Goal: Information Seeking & Learning: Learn about a topic

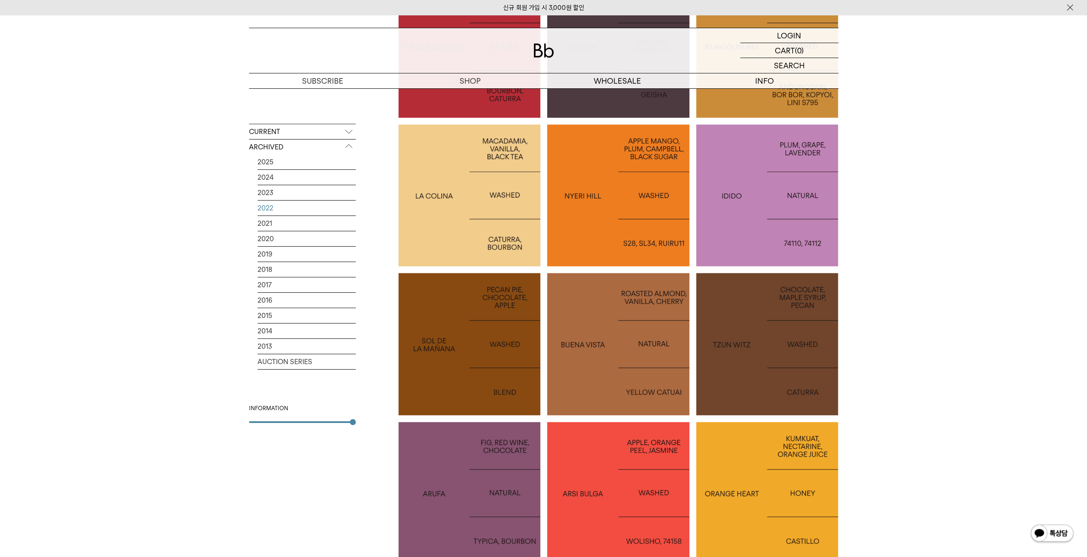
scroll to position [2776, 0]
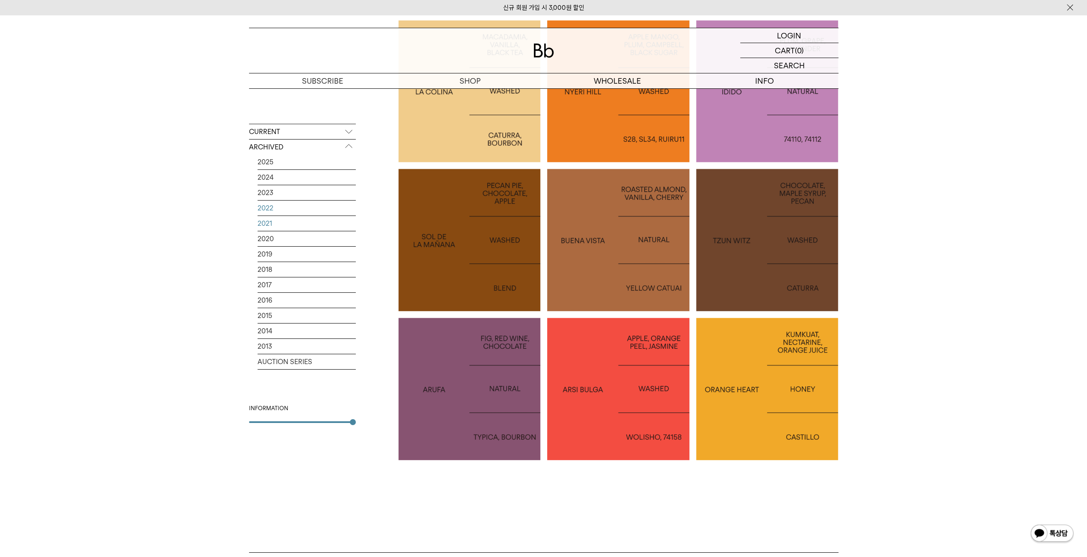
click at [267, 224] on link "2021" at bounding box center [307, 223] width 98 height 15
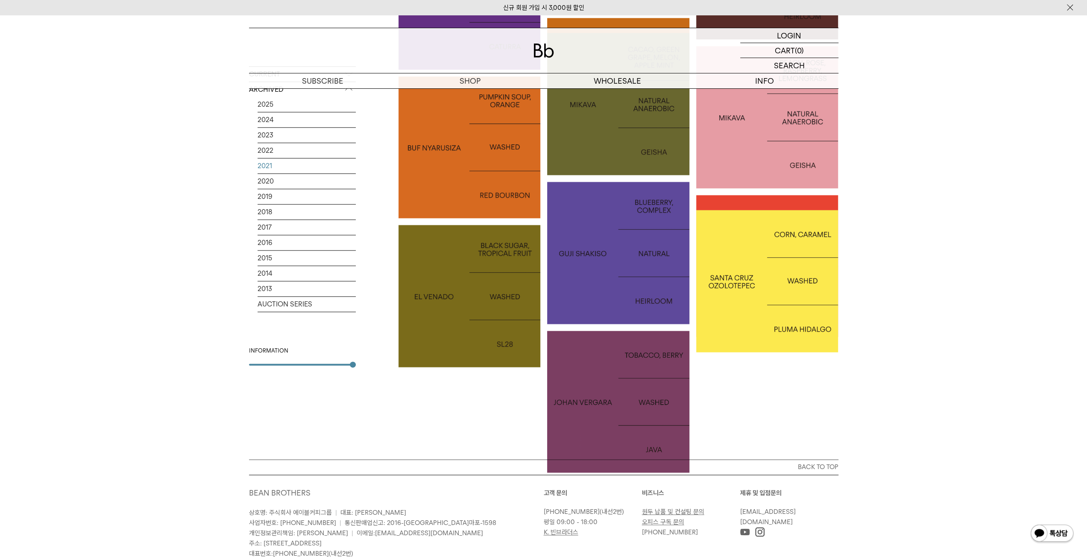
scroll to position [982, 0]
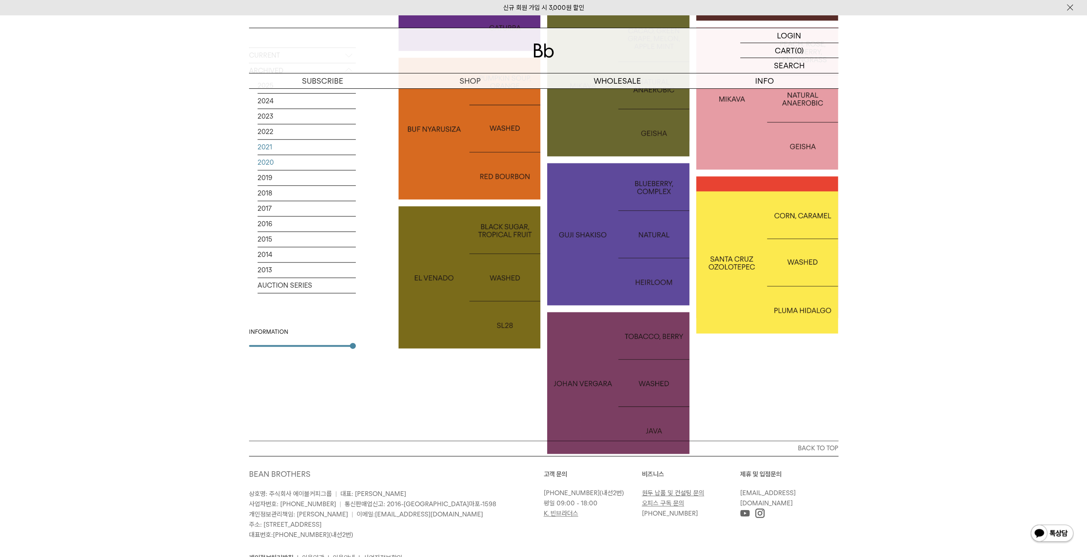
click at [272, 163] on link "2020" at bounding box center [307, 162] width 98 height 15
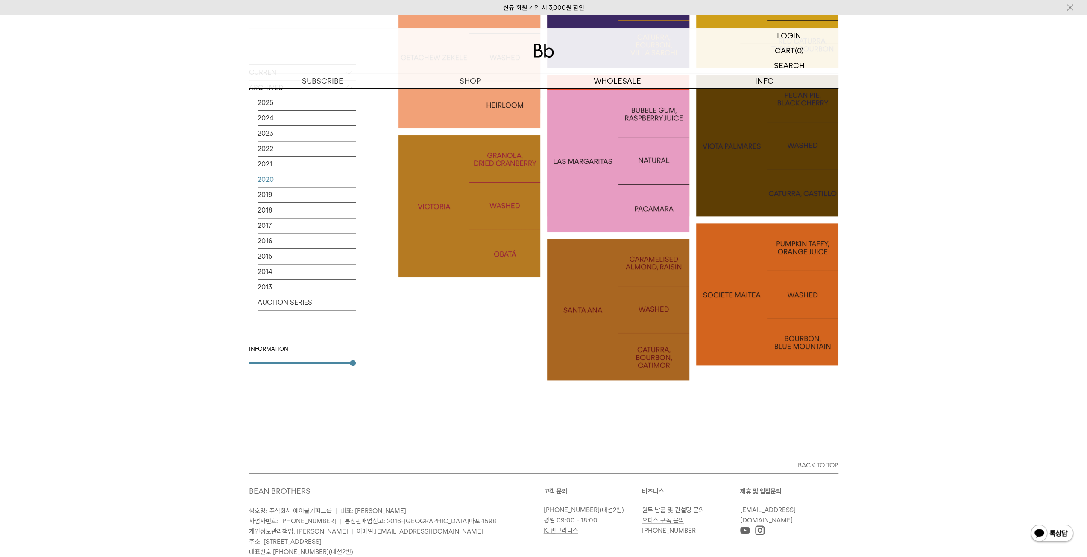
scroll to position [982, 0]
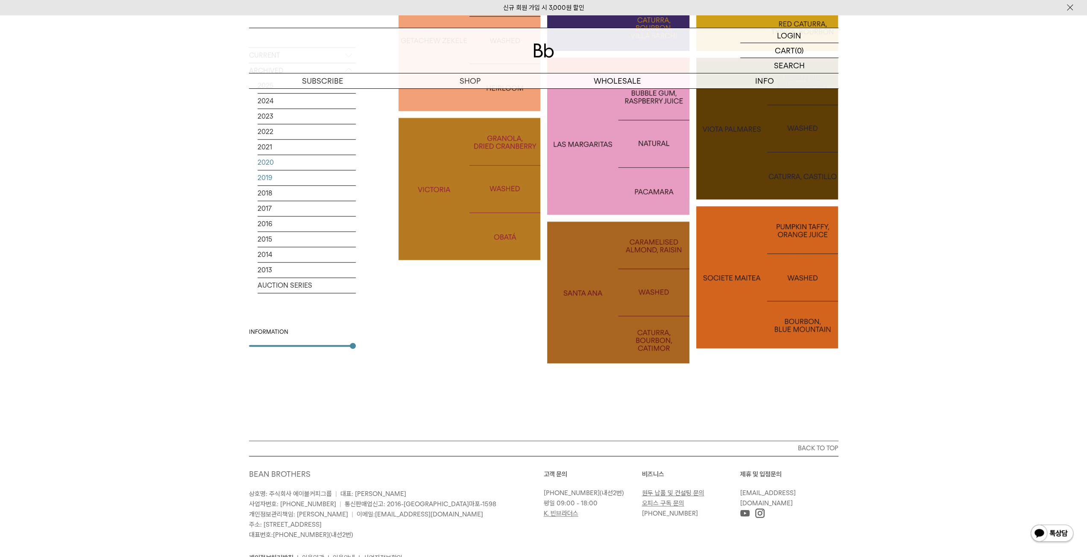
click at [279, 177] on link "2019" at bounding box center [307, 177] width 98 height 15
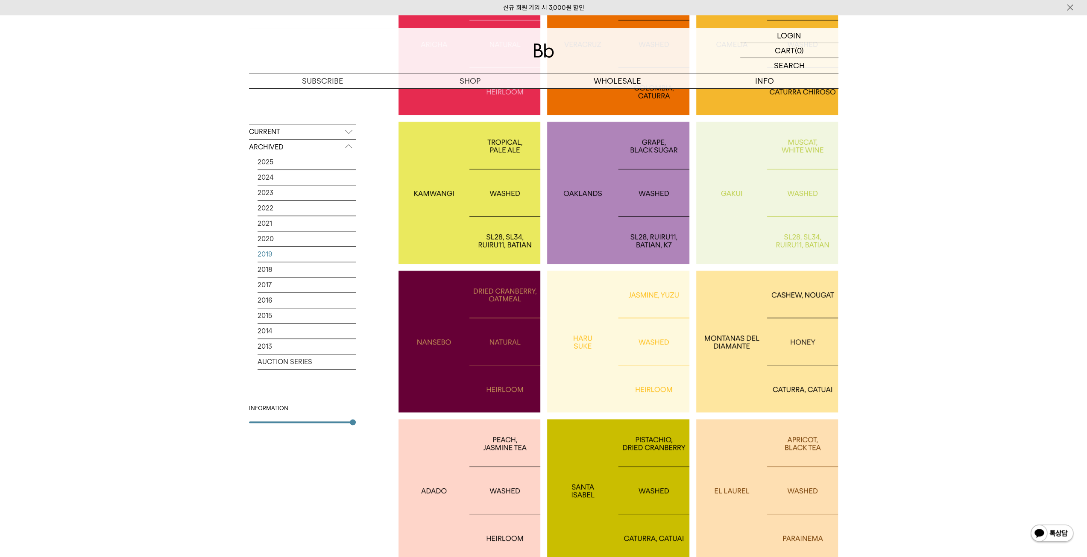
scroll to position [982, 0]
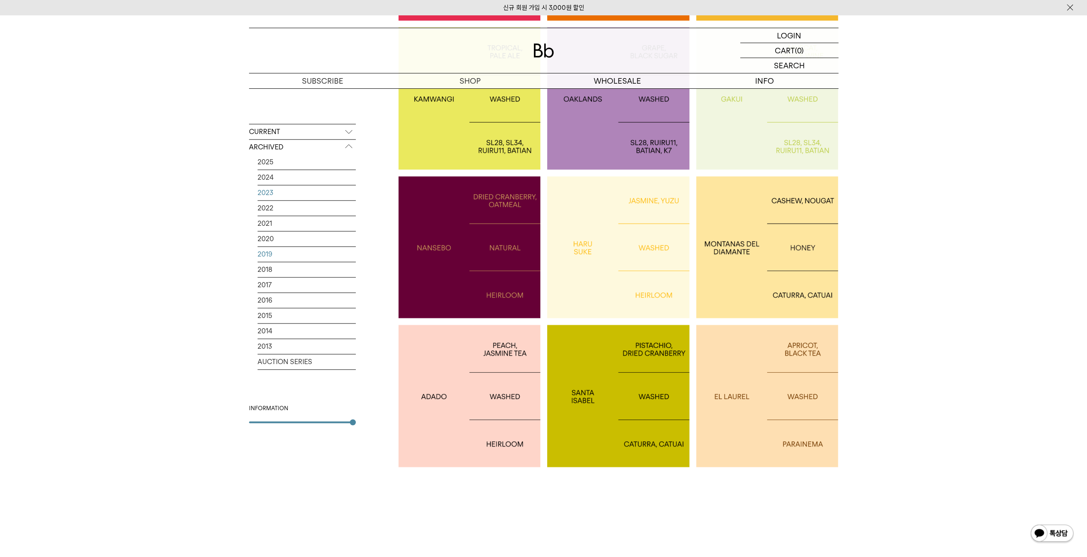
click at [272, 190] on link "2023" at bounding box center [307, 192] width 98 height 15
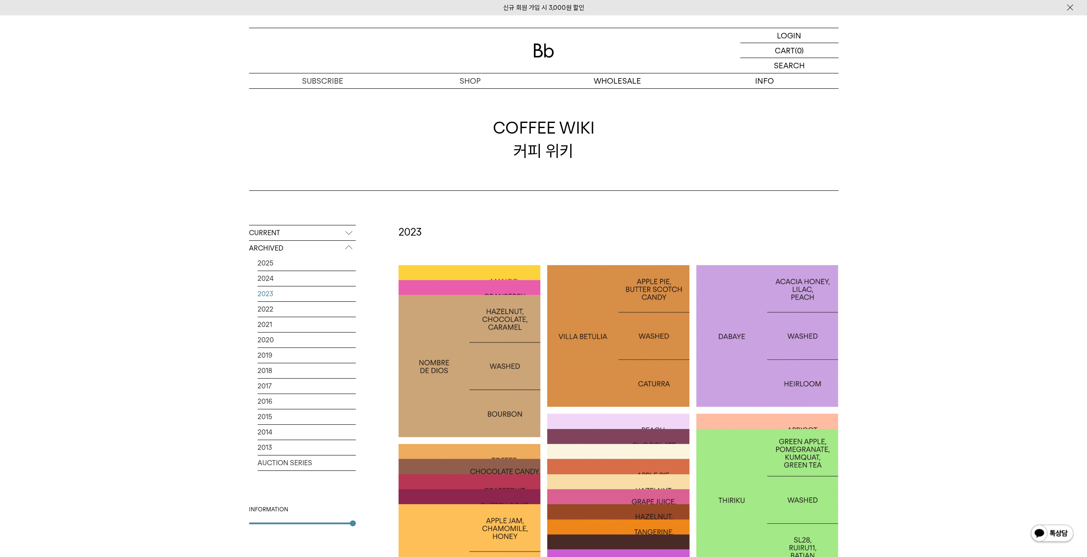
scroll to position [214, 0]
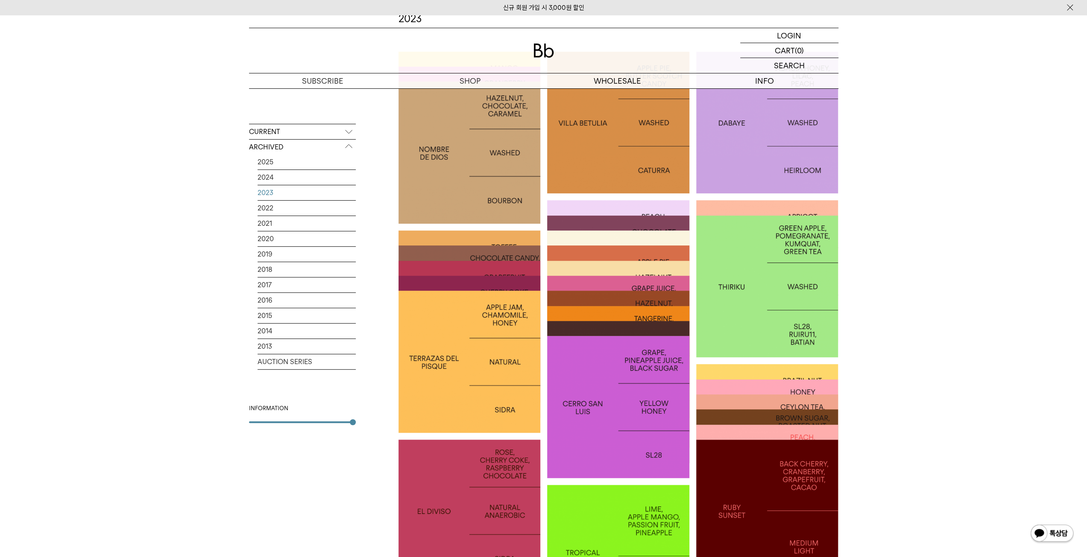
click at [501, 285] on div at bounding box center [469, 347] width 142 height 142
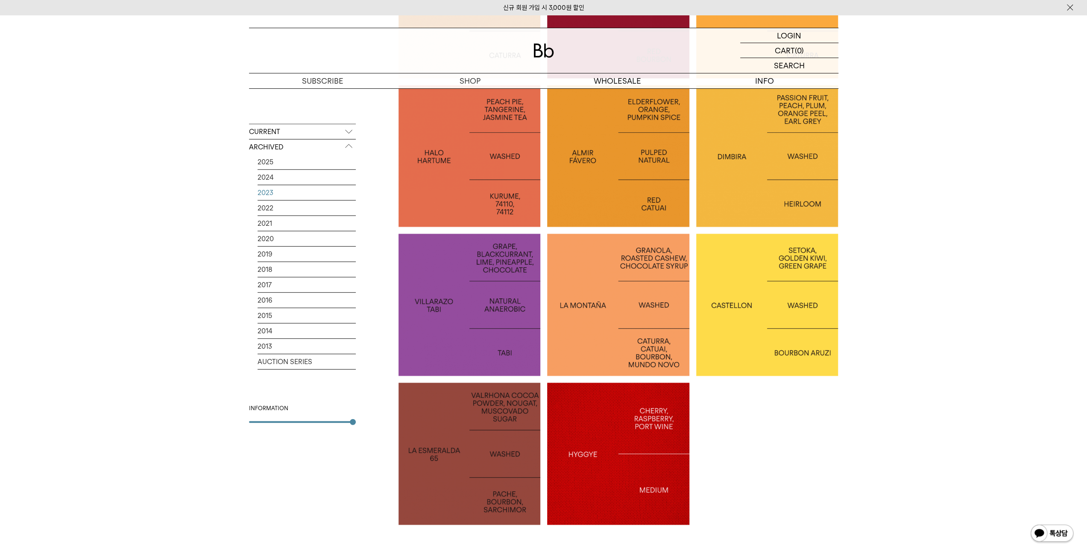
scroll to position [2306, 0]
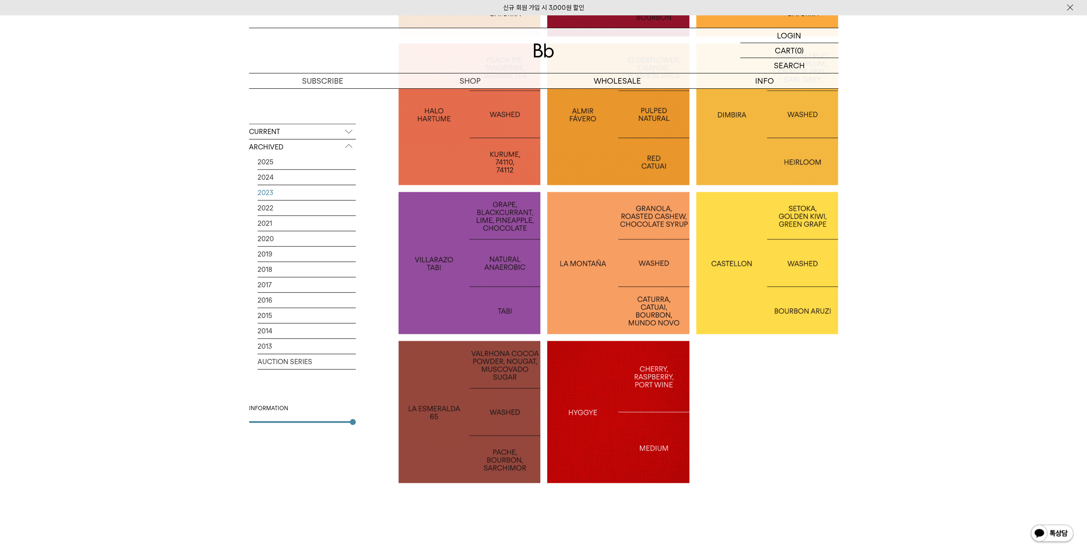
drag, startPoint x: 275, startPoint y: 413, endPoint x: 299, endPoint y: 417, distance: 24.2
click at [275, 413] on div "INFORMATION" at bounding box center [302, 413] width 107 height 19
click at [348, 422] on div "CURRENT All SEASONAL YEAR-ROUND ARCHIVED 2025 2024 2023 2022 2021 2020 2019 201…" at bounding box center [302, 312] width 107 height 376
click at [352, 422] on div at bounding box center [353, 422] width 6 height 6
click at [354, 423] on div at bounding box center [353, 422] width 6 height 6
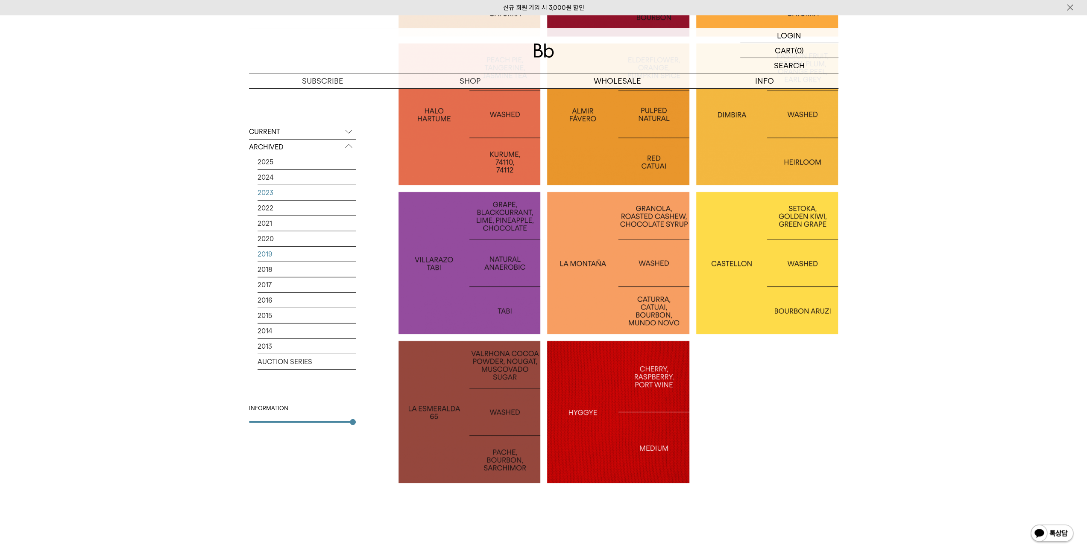
click at [268, 256] on link "2019" at bounding box center [307, 254] width 98 height 15
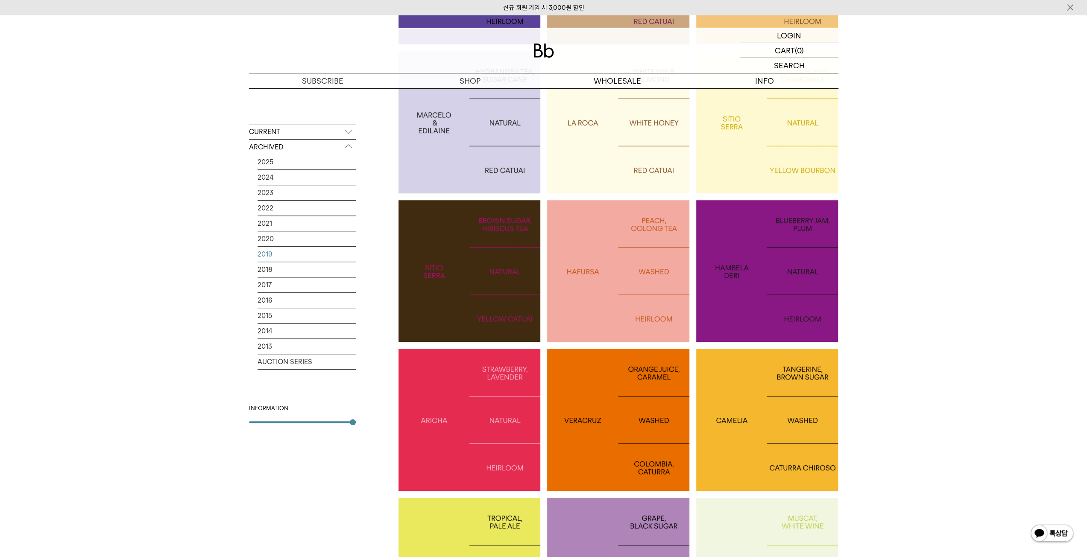
scroll to position [512, 0]
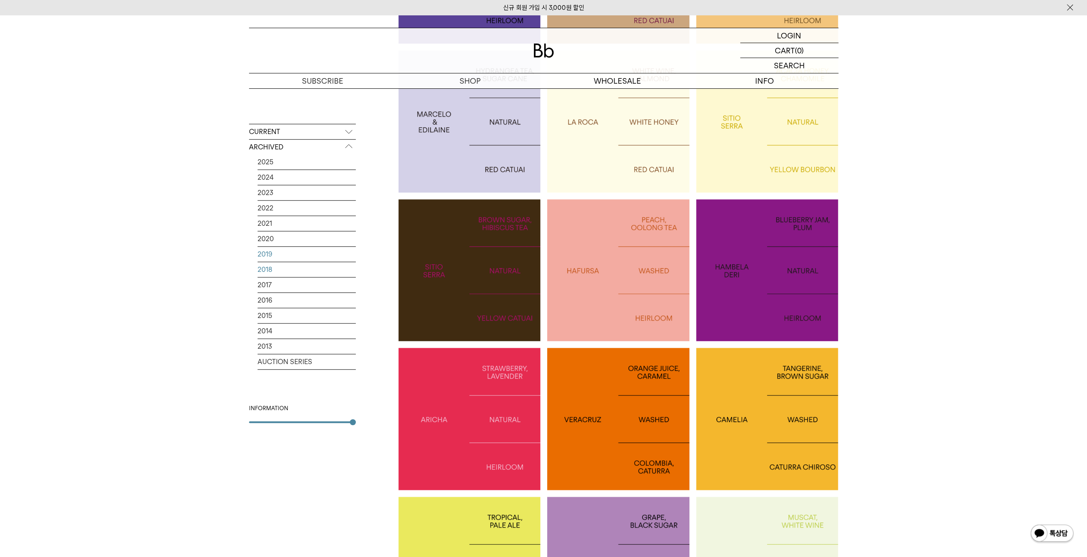
click at [269, 270] on link "2018" at bounding box center [307, 269] width 98 height 15
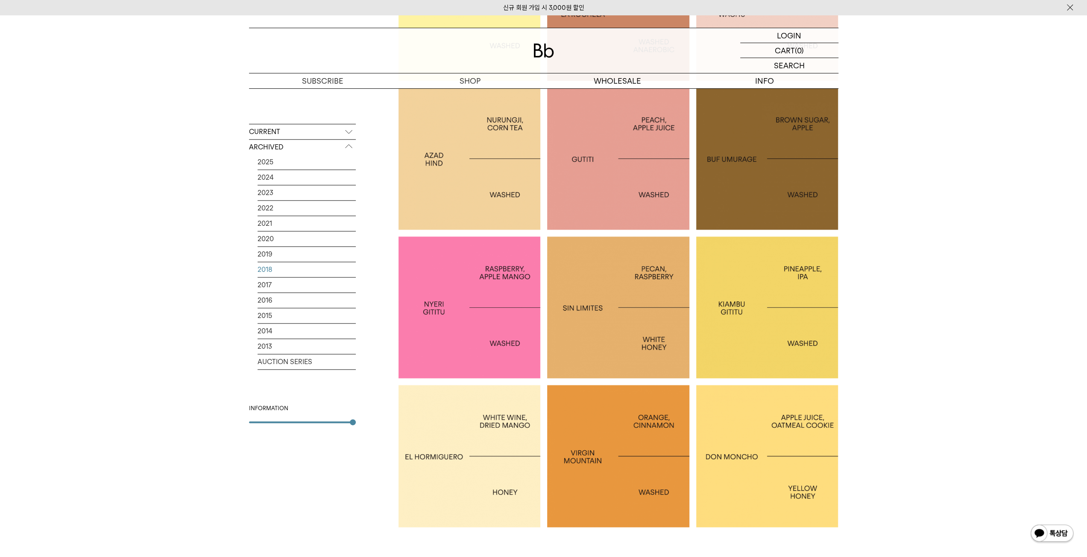
scroll to position [940, 0]
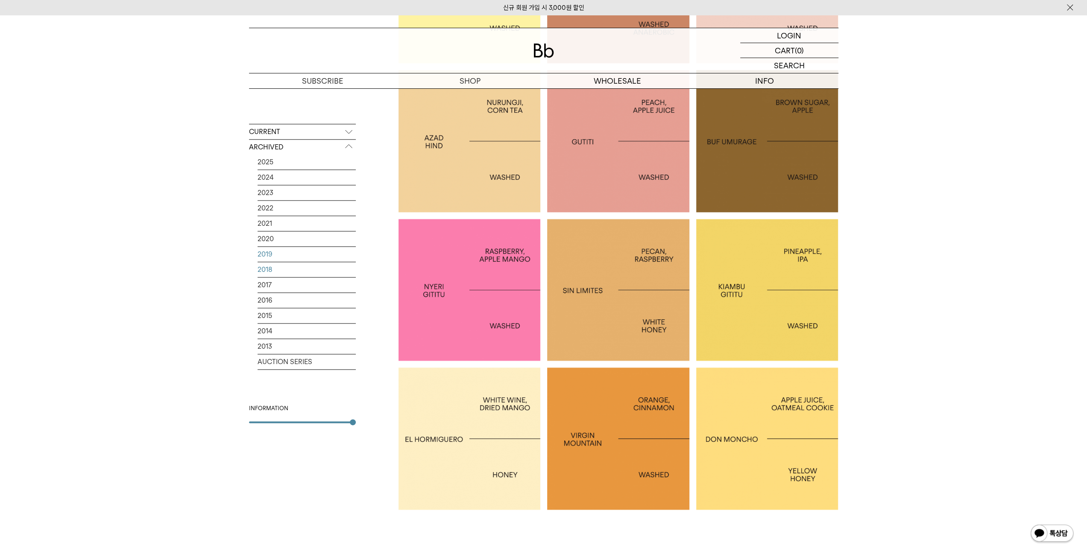
click at [266, 252] on link "2019" at bounding box center [307, 254] width 98 height 15
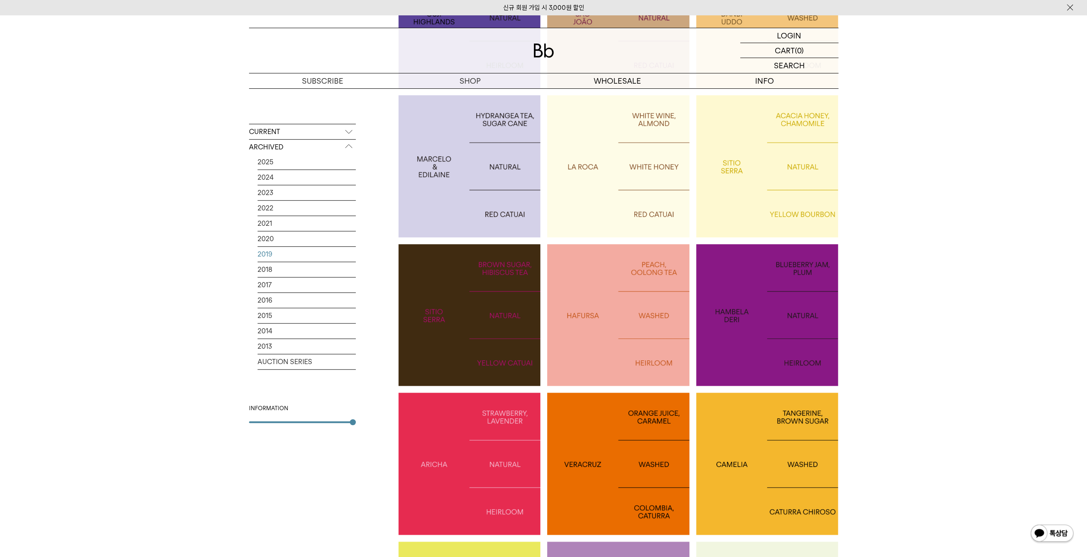
scroll to position [512, 0]
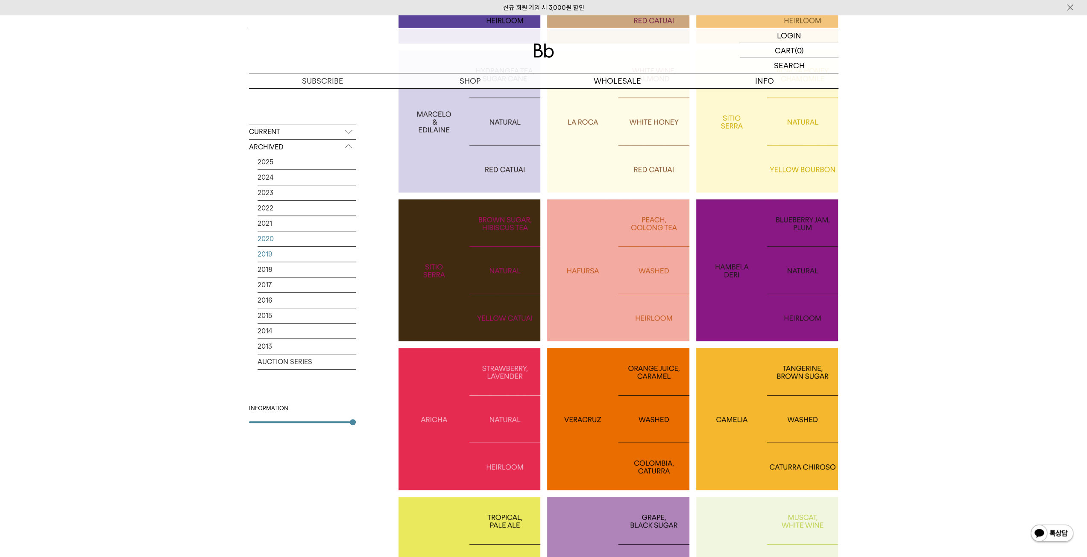
click at [269, 241] on link "2020" at bounding box center [307, 238] width 98 height 15
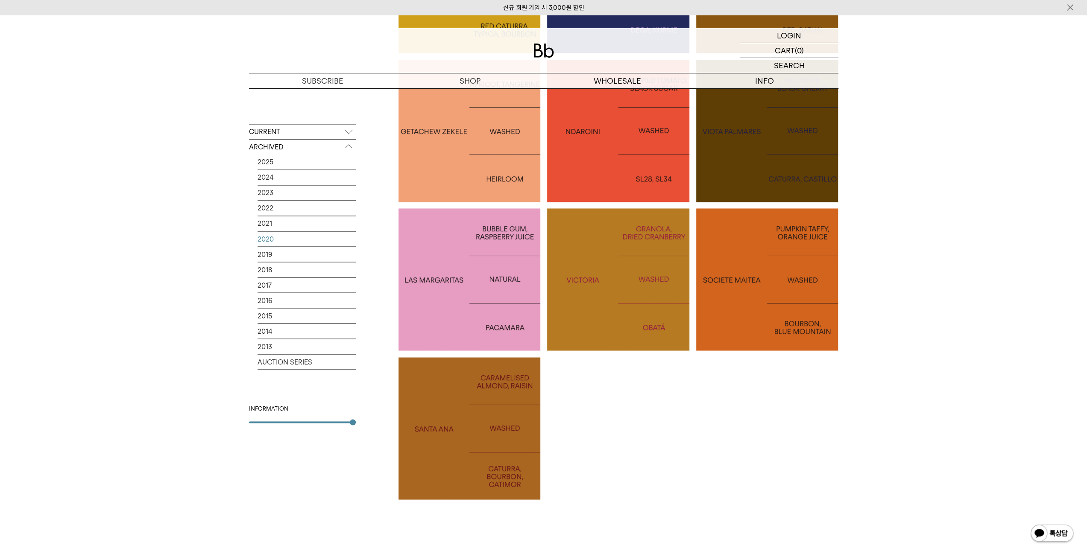
scroll to position [1409, 0]
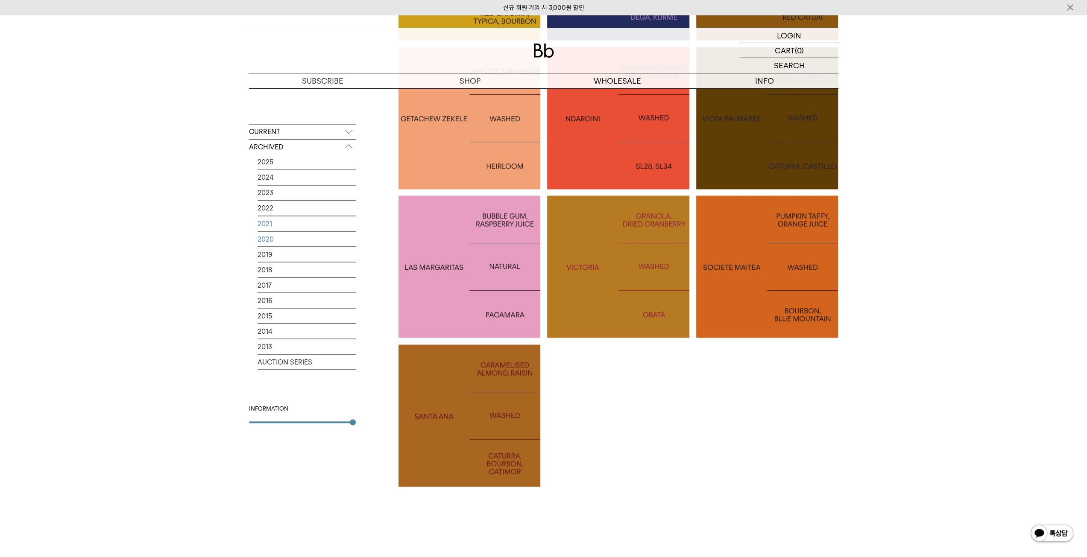
click at [258, 221] on link "2021" at bounding box center [307, 223] width 98 height 15
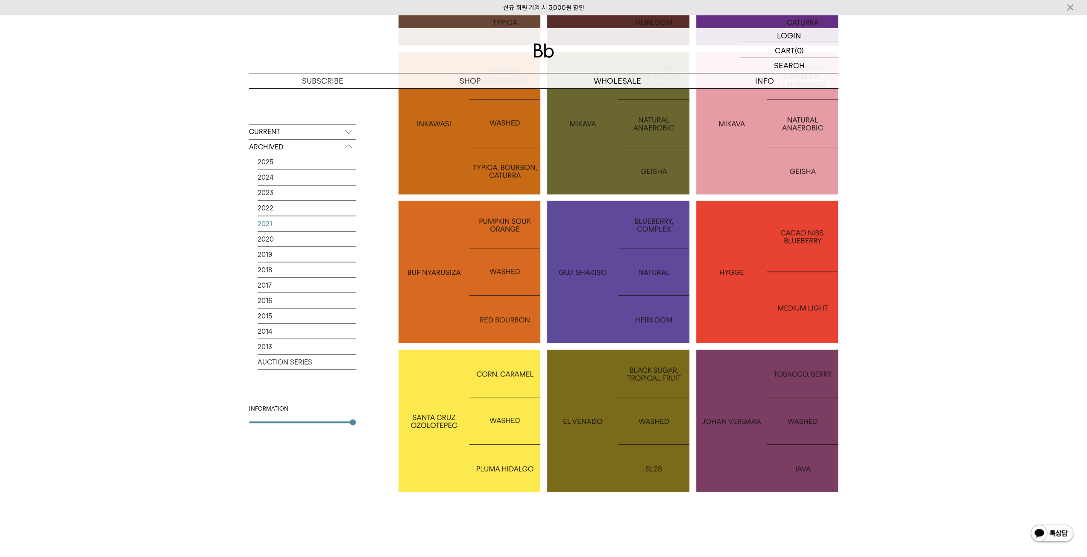
scroll to position [1452, 0]
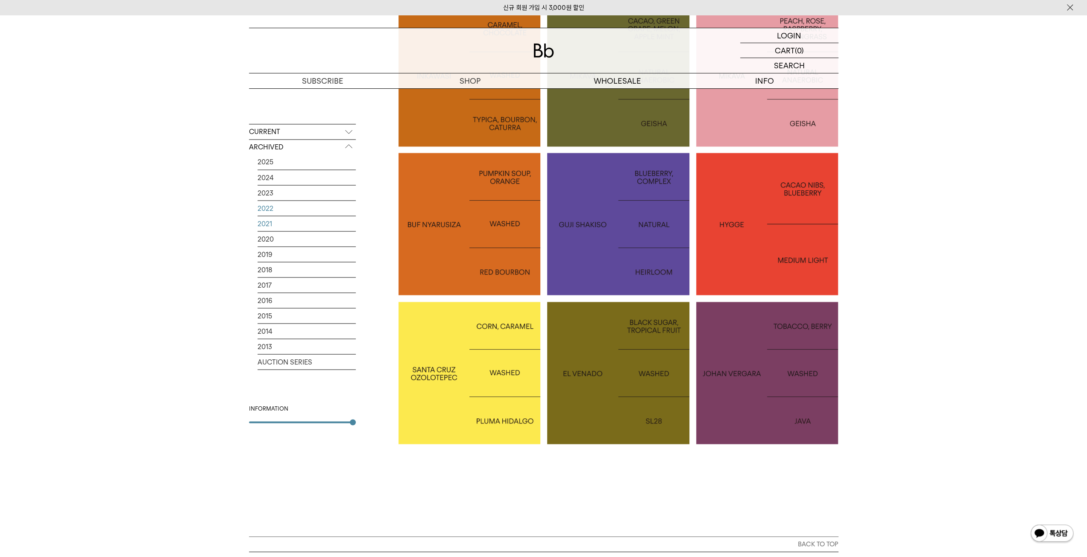
click at [279, 209] on link "2022" at bounding box center [307, 208] width 98 height 15
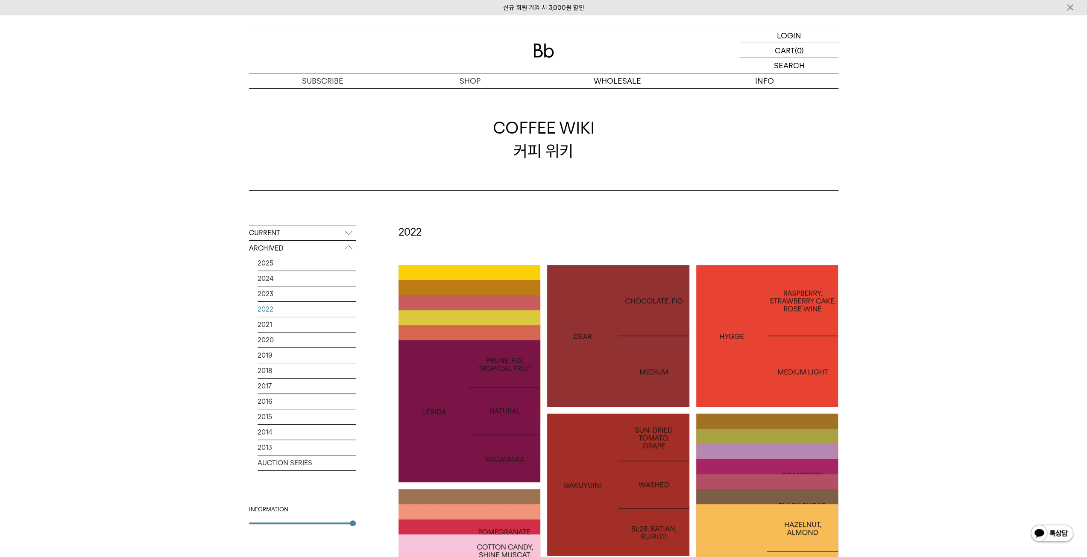
click at [272, 306] on link "2022" at bounding box center [307, 309] width 98 height 15
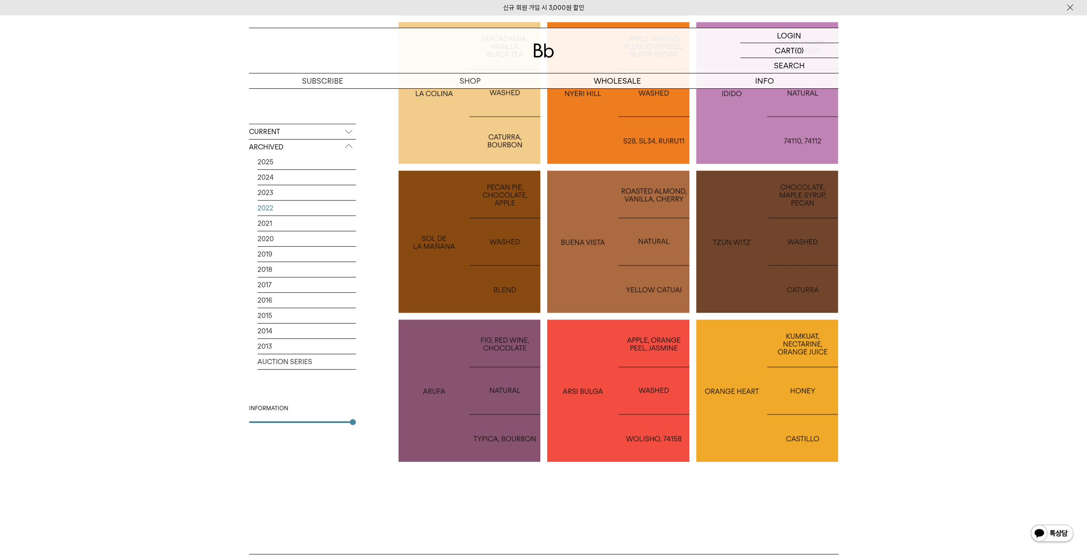
scroll to position [2776, 0]
